Goal: Task Accomplishment & Management: Manage account settings

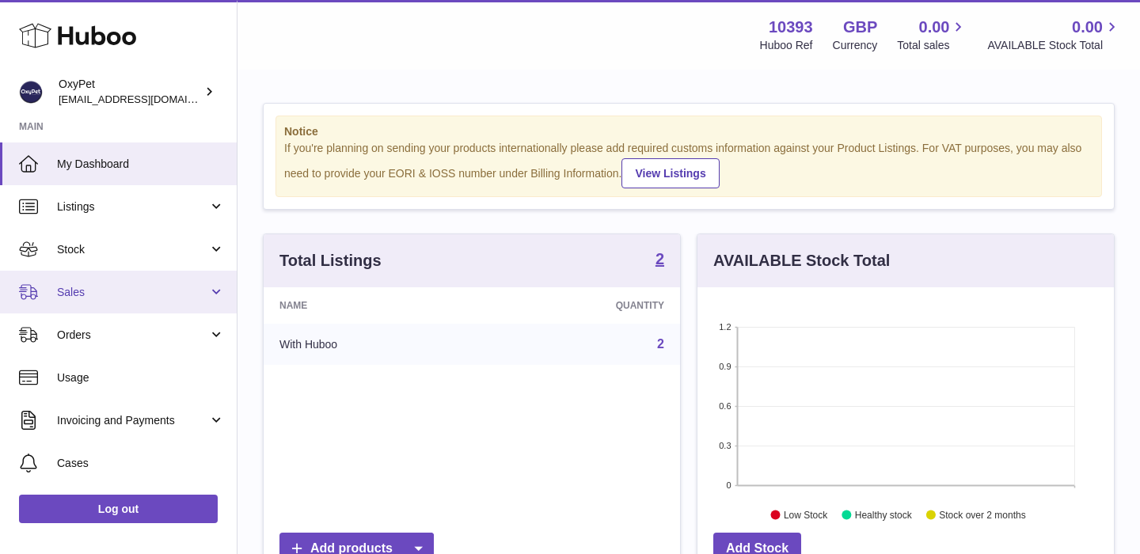
scroll to position [122, 0]
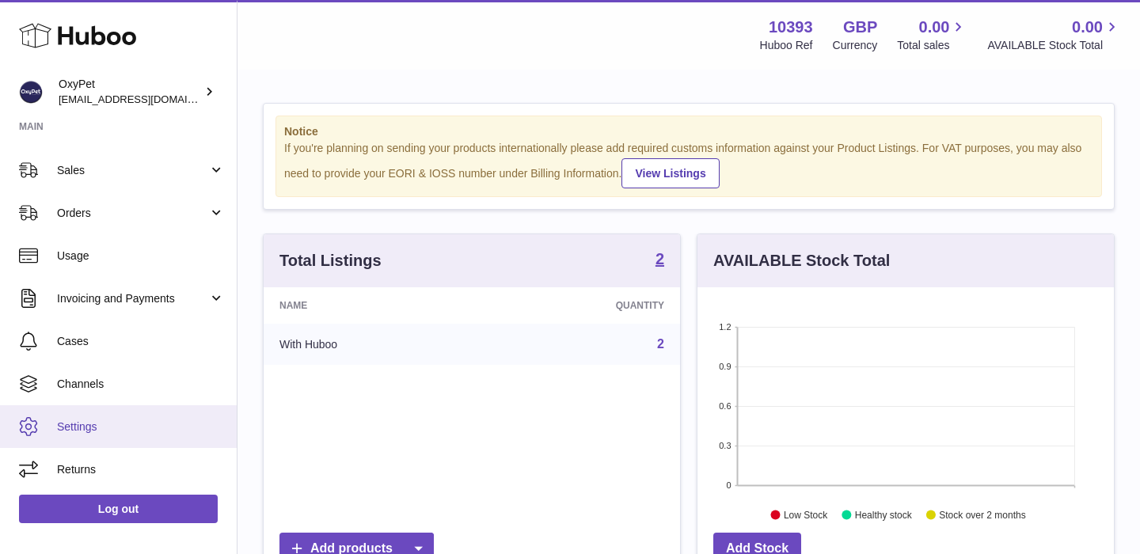
click at [78, 426] on span "Settings" at bounding box center [141, 427] width 168 height 15
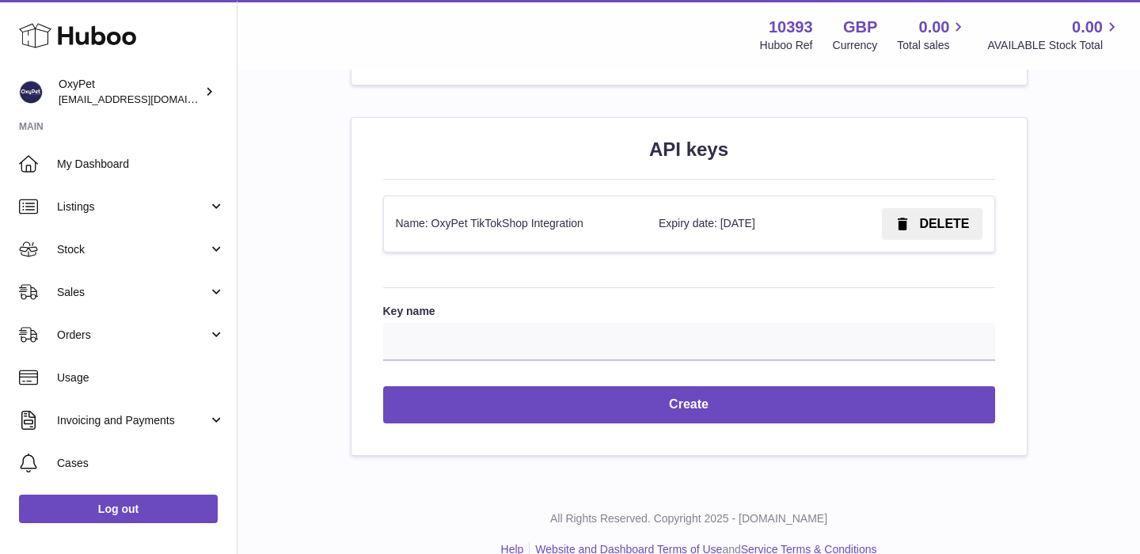
scroll to position [1881, 0]
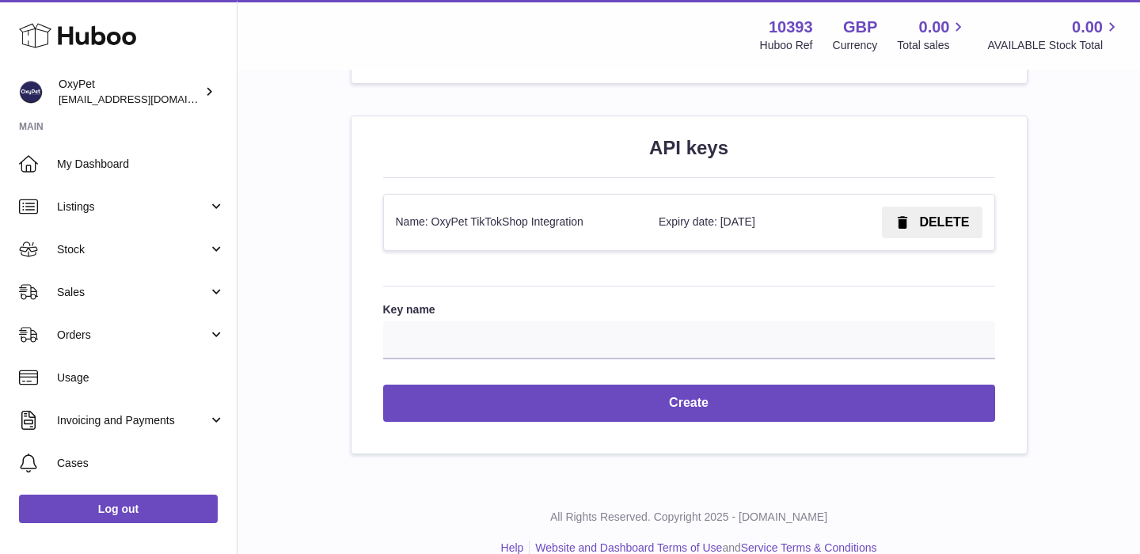
click at [948, 226] on span "DELETE" at bounding box center [944, 221] width 50 height 13
click at [940, 226] on span "Confirm" at bounding box center [945, 221] width 48 height 13
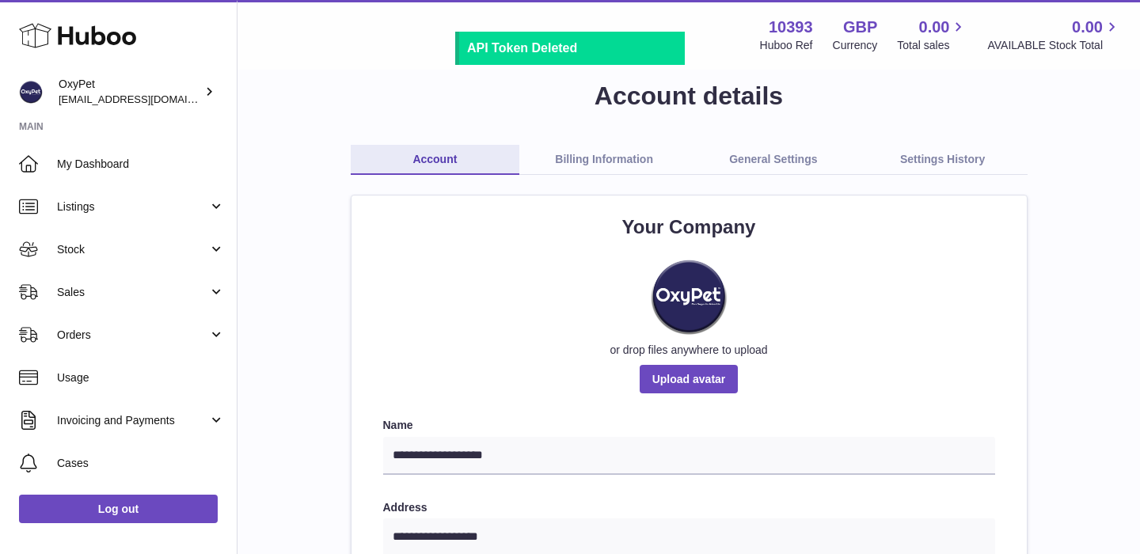
scroll to position [0, 0]
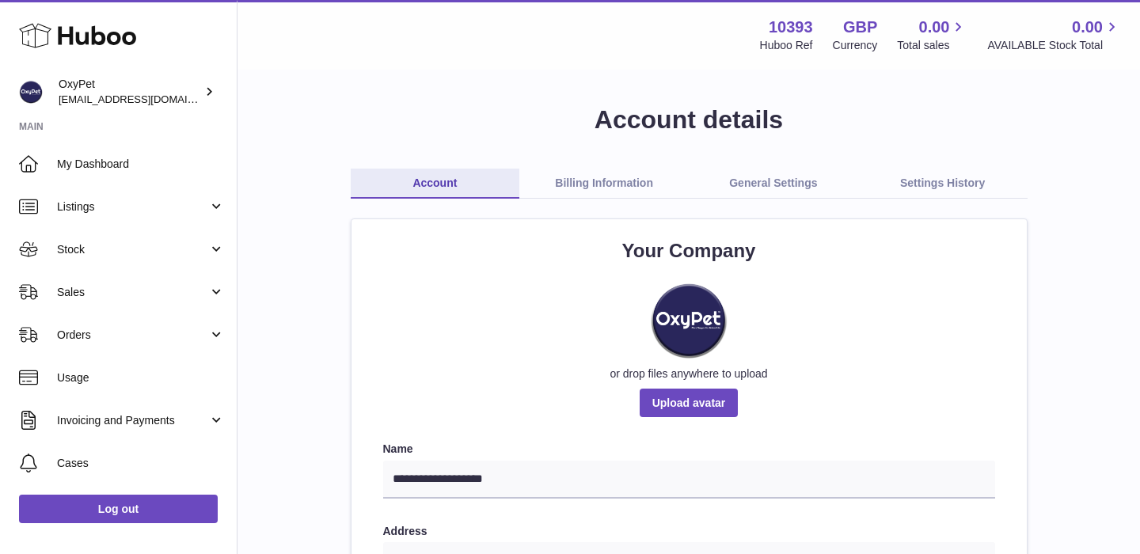
click at [622, 183] on link "Billing Information" at bounding box center [603, 184] width 169 height 30
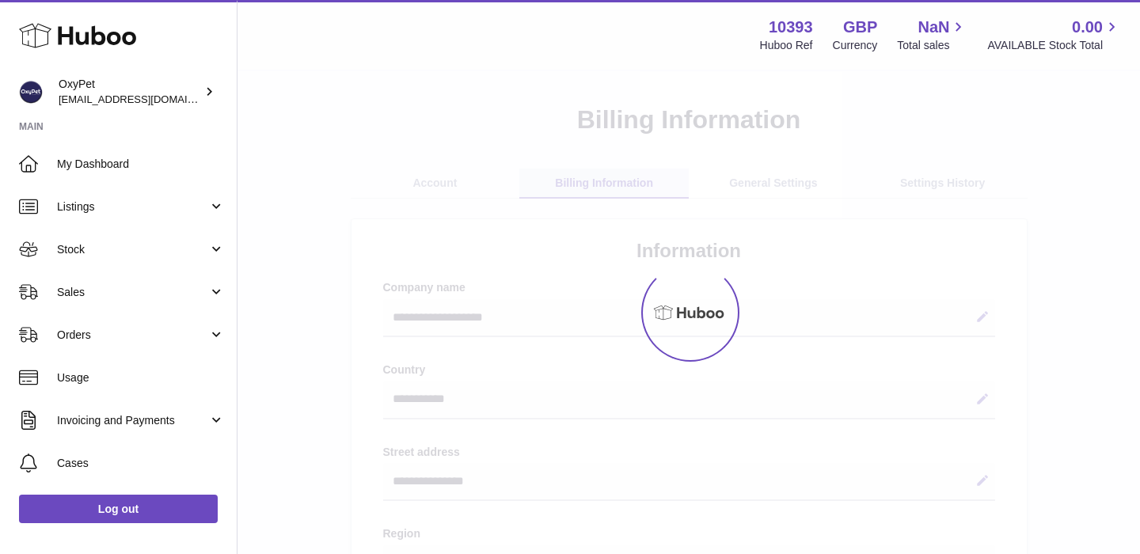
select select "**"
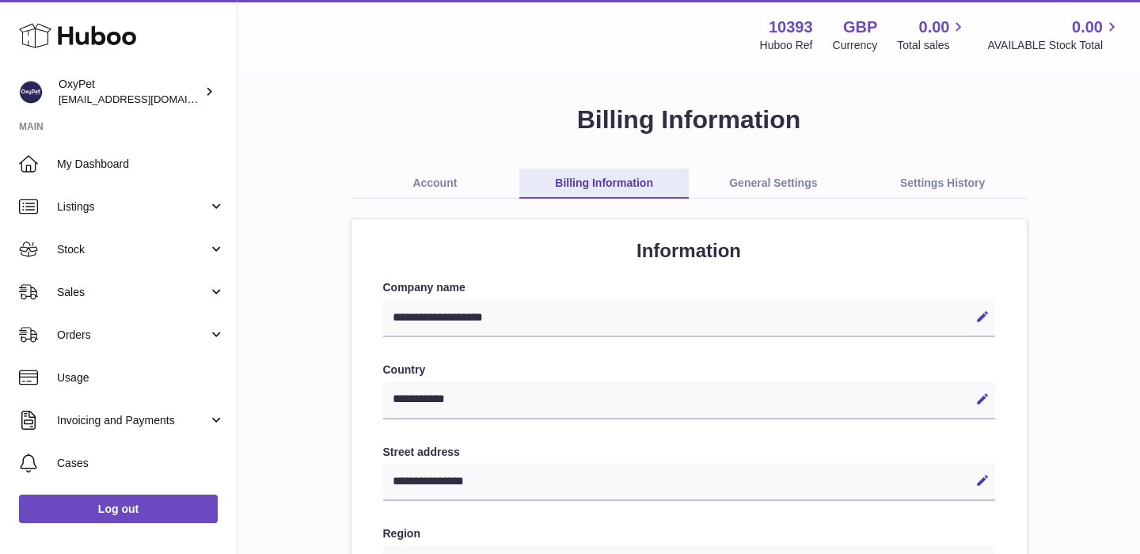
click at [802, 180] on link "General Settings" at bounding box center [773, 184] width 169 height 30
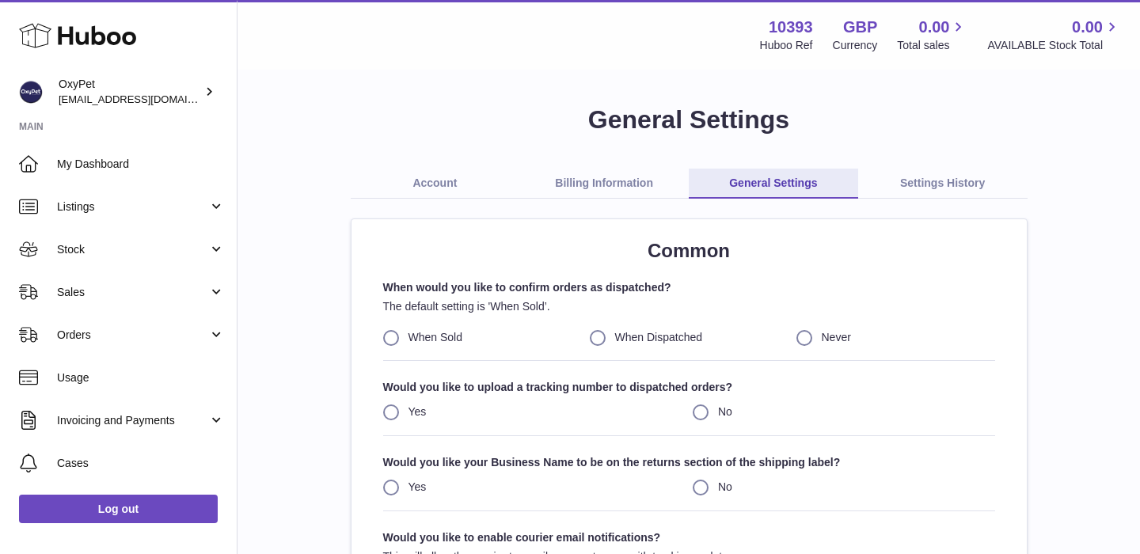
click at [924, 176] on link "Settings History" at bounding box center [942, 184] width 169 height 30
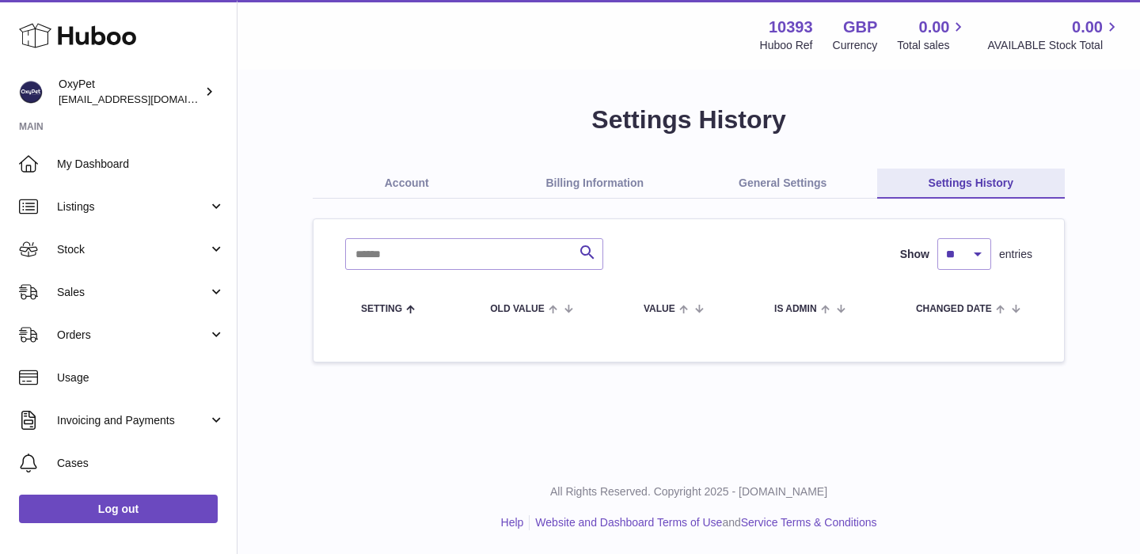
click at [393, 188] on link "Account" at bounding box center [407, 184] width 188 height 30
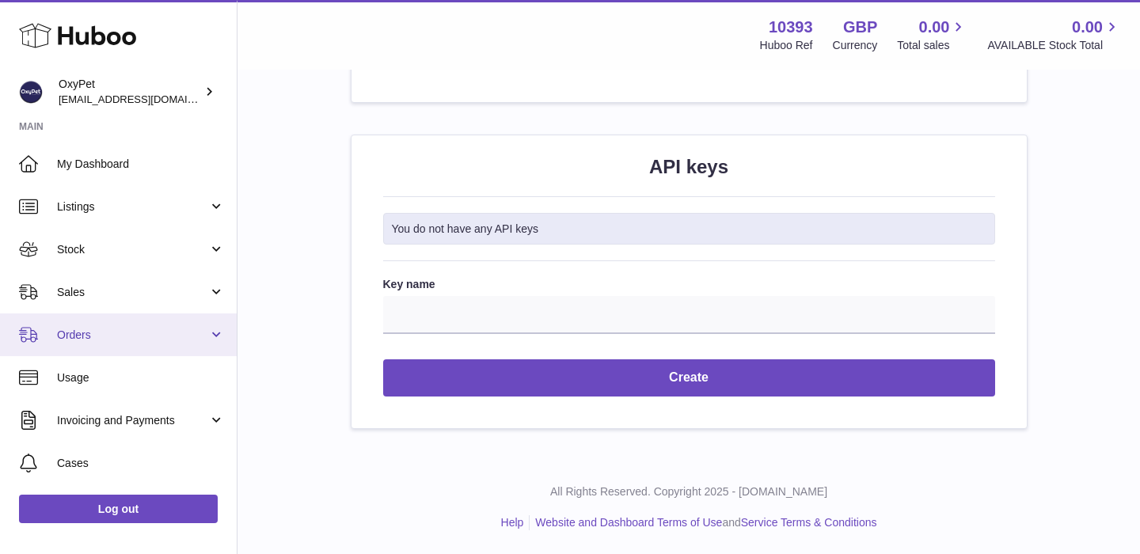
scroll to position [122, 0]
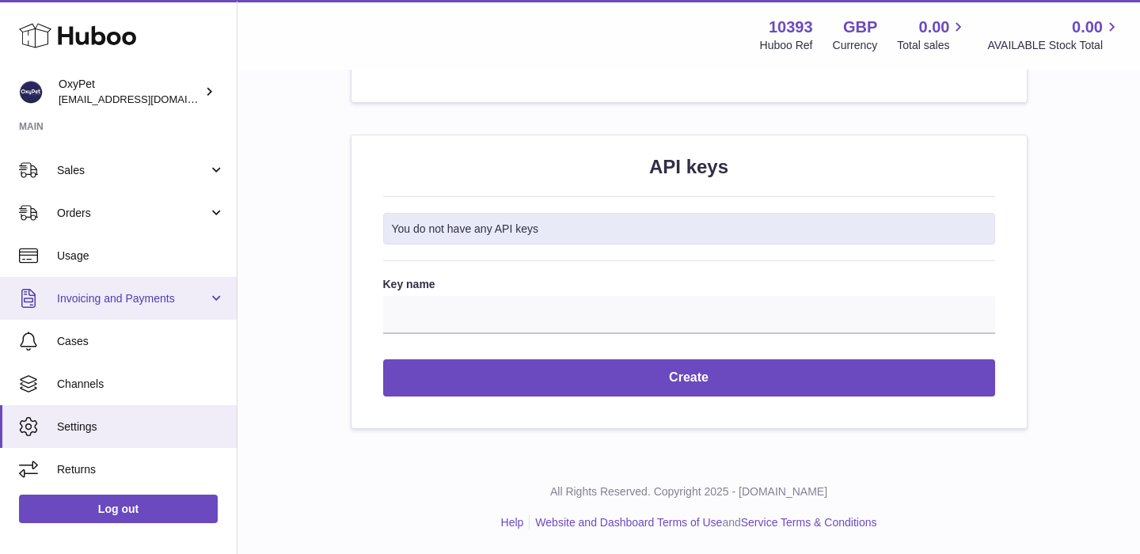
click at [143, 303] on span "Invoicing and Payments" at bounding box center [132, 298] width 151 height 15
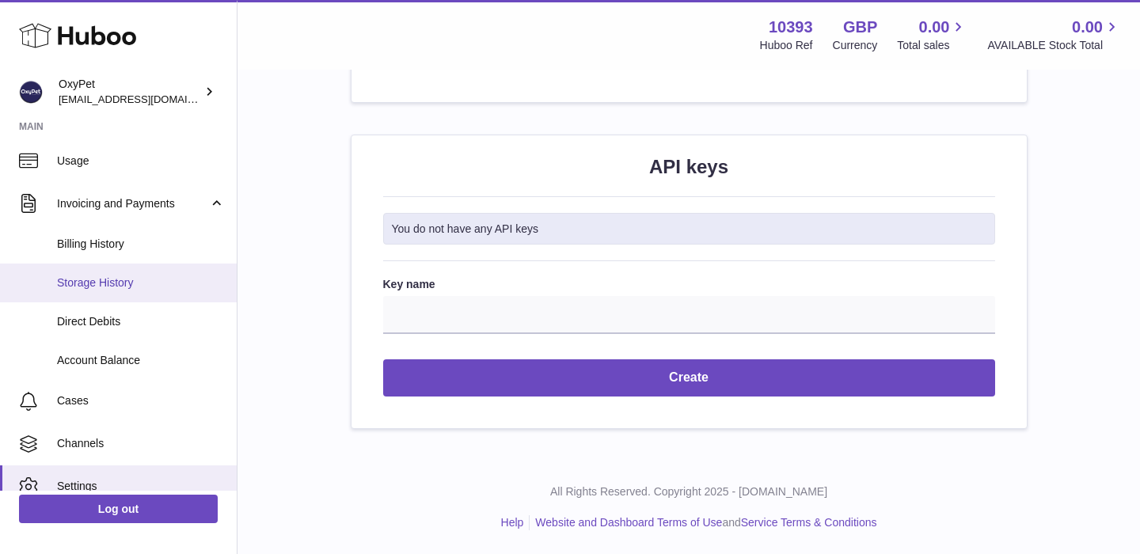
scroll to position [223, 0]
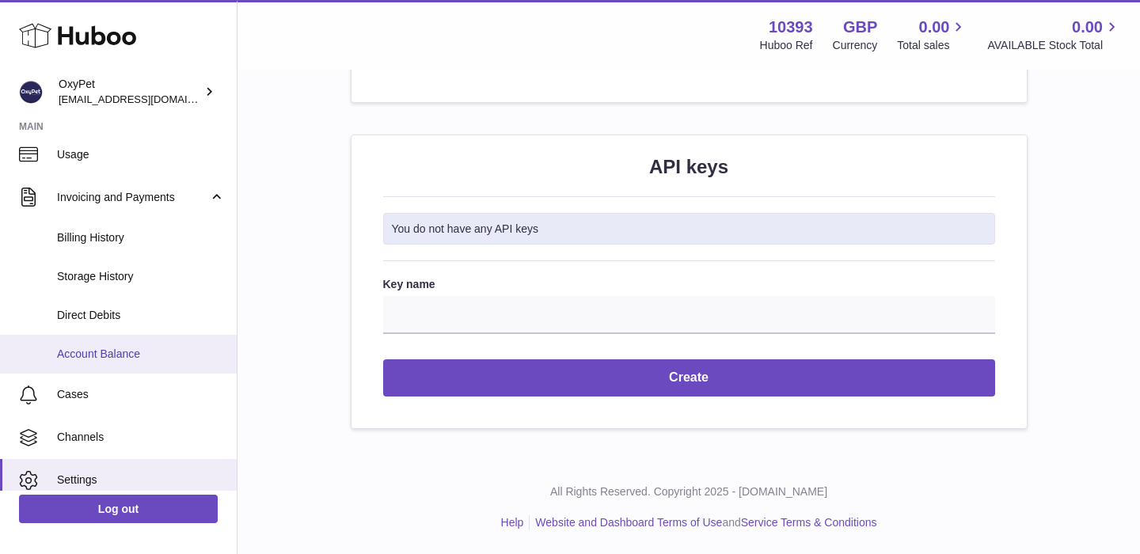
click at [104, 348] on span "Account Balance" at bounding box center [141, 354] width 168 height 15
